Goal: Information Seeking & Learning: Learn about a topic

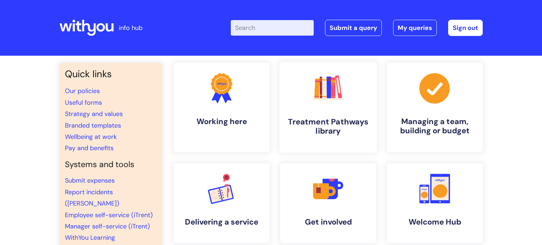
drag, startPoint x: 317, startPoint y: 102, endPoint x: 313, endPoint y: 100, distance: 4.6
click at [317, 102] on icon ".cls-1{fill:#f89b22;}.cls-1,.cls-2,.cls-3,.cls-4,.cls-5,.cls-6,.cls-7{stroke-wi…" at bounding box center [328, 88] width 35 height 35
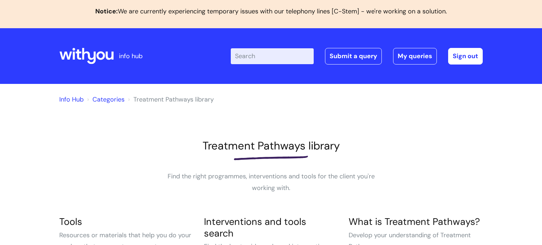
click at [255, 56] on input "Enter your search term here..." at bounding box center [272, 56] width 83 height 16
type input "journey"
click button "Search" at bounding box center [0, 0] width 0 height 0
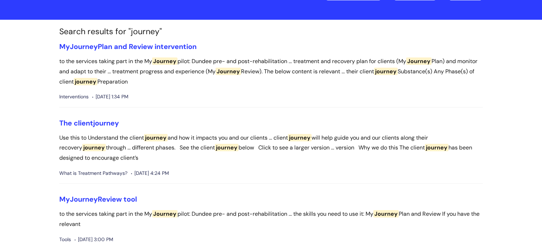
scroll to position [165, 0]
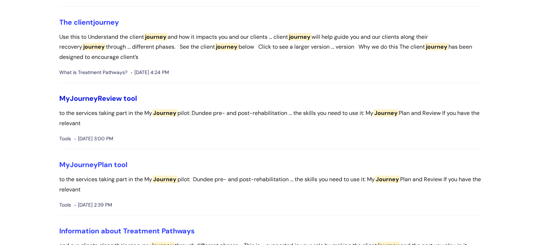
click at [114, 99] on link "My Journey Review tool" at bounding box center [98, 98] width 78 height 9
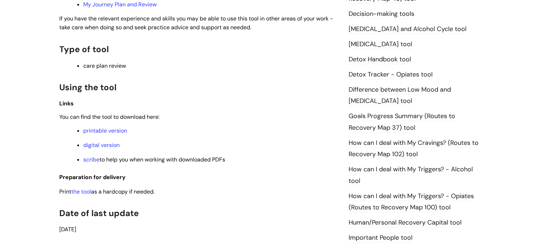
scroll to position [428, 0]
click at [96, 146] on link "digital version" at bounding box center [101, 145] width 36 height 7
